Goal: Information Seeking & Learning: Understand process/instructions

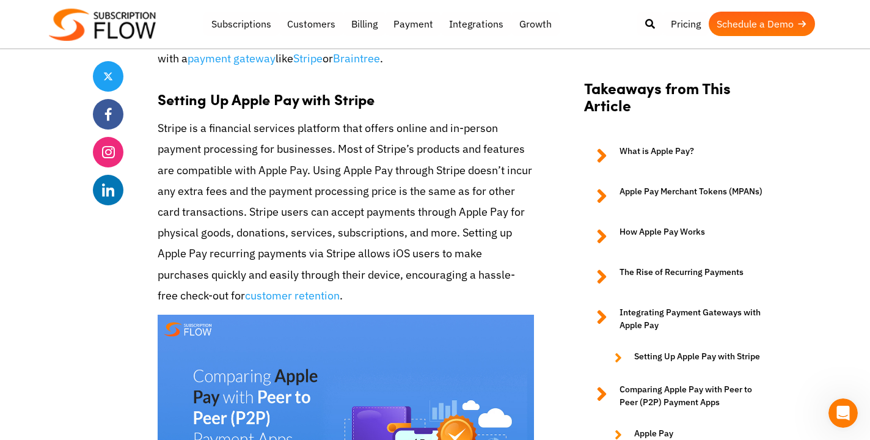
click at [278, 85] on h3 "Setting Up Apple Pay with Stripe" at bounding box center [346, 93] width 376 height 31
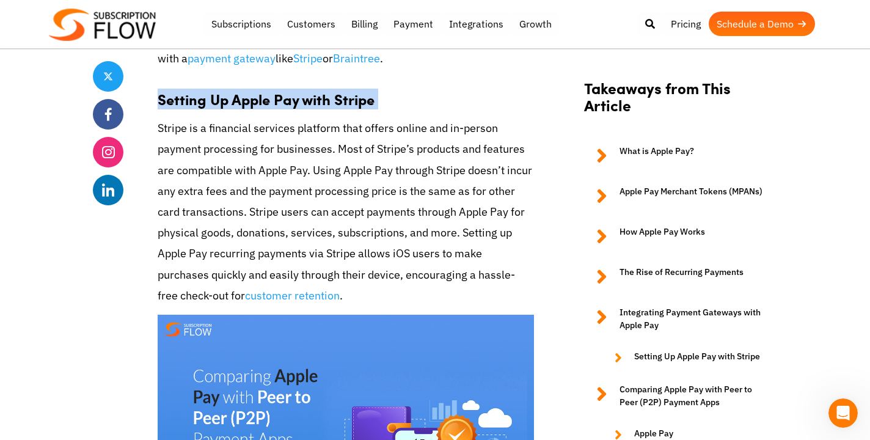
click at [278, 85] on h3 "Setting Up Apple Pay with Stripe" at bounding box center [346, 93] width 376 height 31
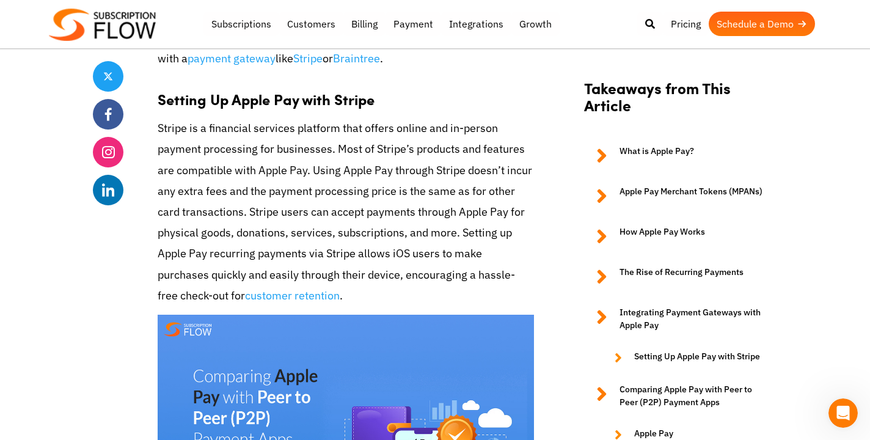
click at [266, 134] on p "Stripe is a financial services platform that offers online and in-person paymen…" at bounding box center [346, 212] width 376 height 188
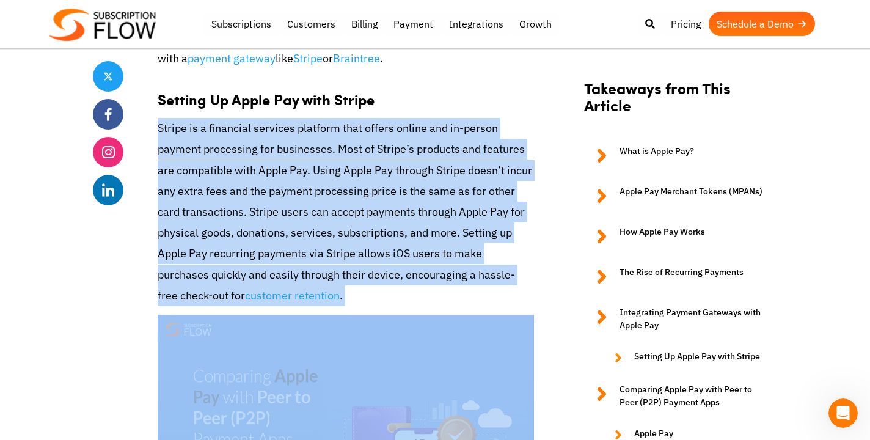
click at [266, 134] on p "Stripe is a financial services platform that offers online and in-person paymen…" at bounding box center [346, 212] width 376 height 188
click at [255, 163] on p "Stripe is a financial services platform that offers online and in-person paymen…" at bounding box center [346, 212] width 376 height 188
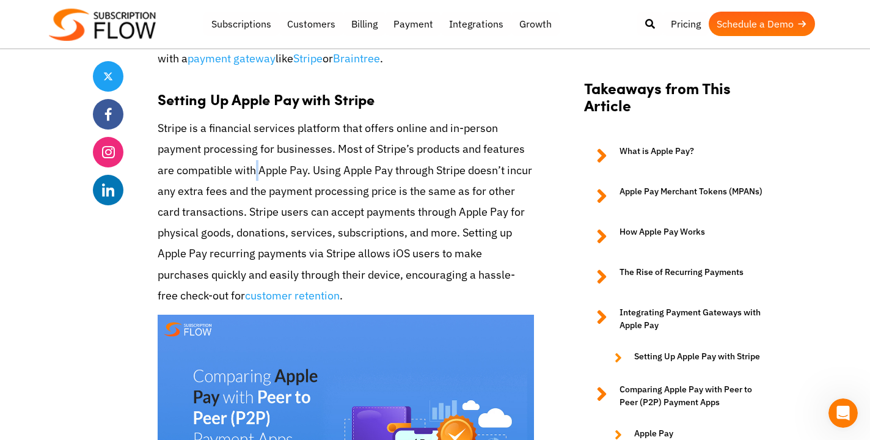
click at [255, 163] on p "Stripe is a financial services platform that offers online and in-person paymen…" at bounding box center [346, 212] width 376 height 188
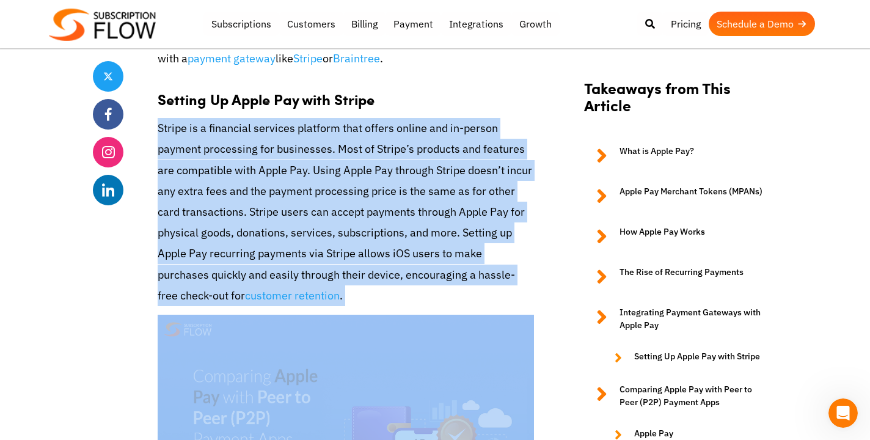
click at [255, 163] on p "Stripe is a financial services platform that offers online and in-person paymen…" at bounding box center [346, 212] width 376 height 188
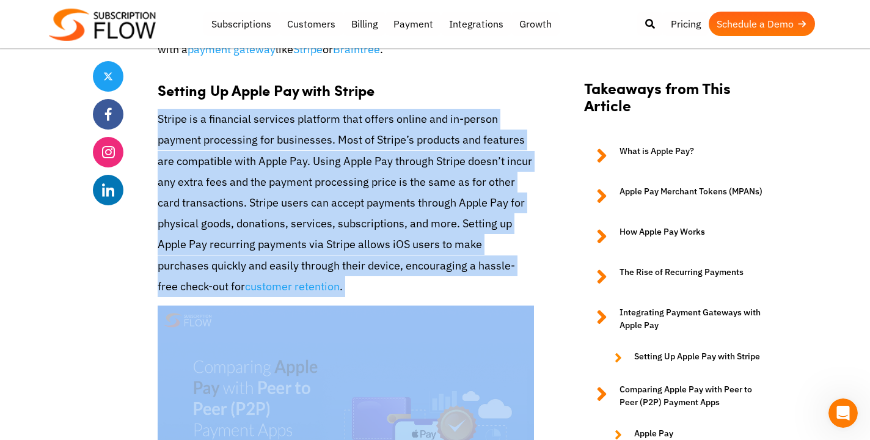
scroll to position [3367, 0]
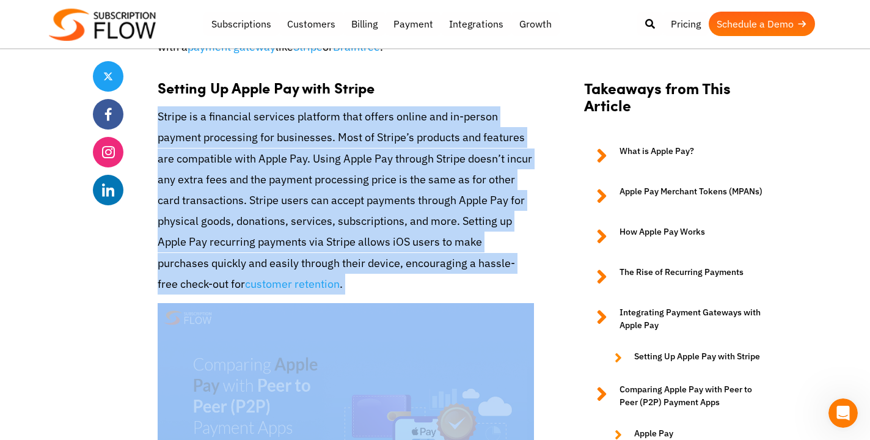
click at [254, 192] on p "Stripe is a financial services platform that offers online and in-person paymen…" at bounding box center [346, 200] width 376 height 188
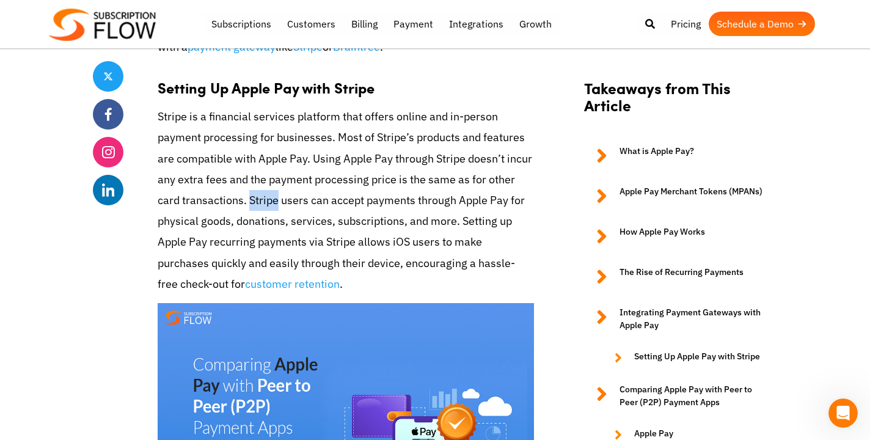
click at [254, 192] on p "Stripe is a financial services platform that offers online and in-person paymen…" at bounding box center [346, 200] width 376 height 188
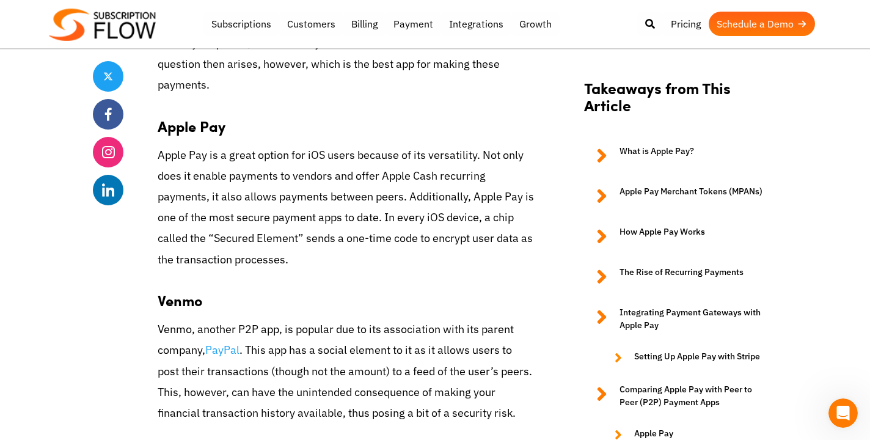
scroll to position [4107, 0]
